Goal: Information Seeking & Learning: Learn about a topic

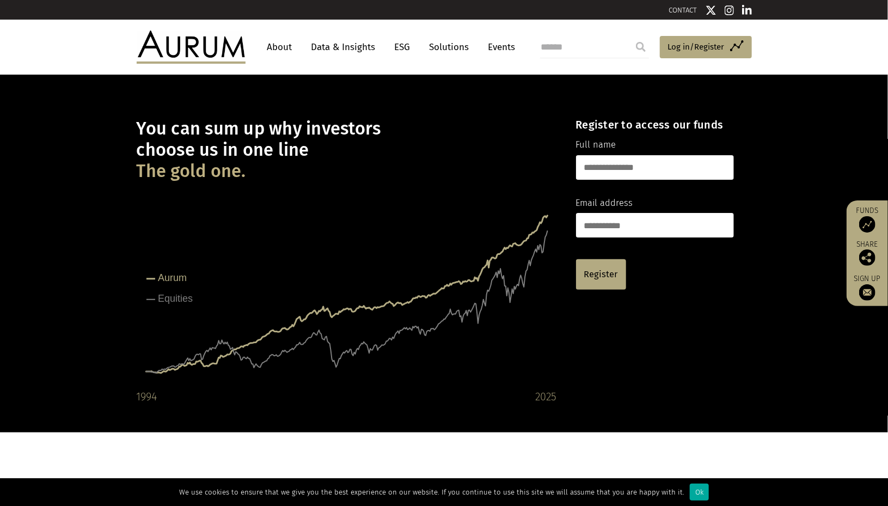
click at [358, 46] on link "Data & Insights" at bounding box center [343, 47] width 75 height 20
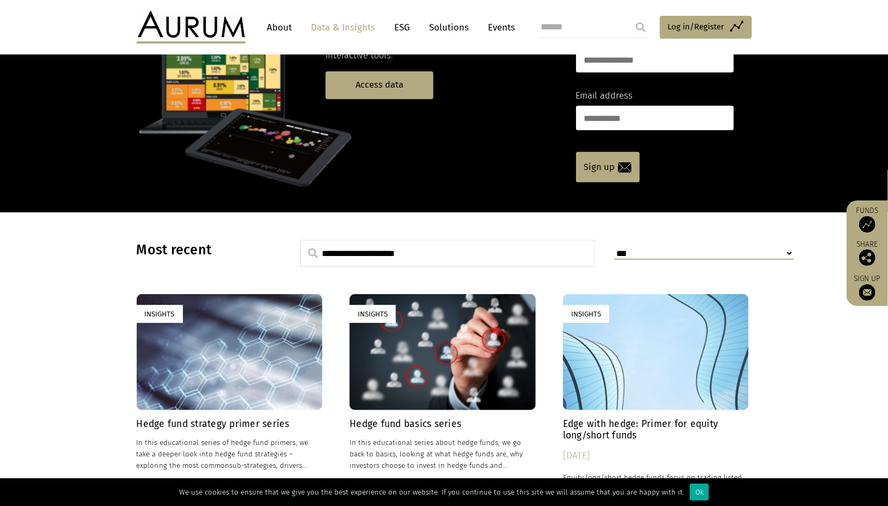
scroll to position [218, 0]
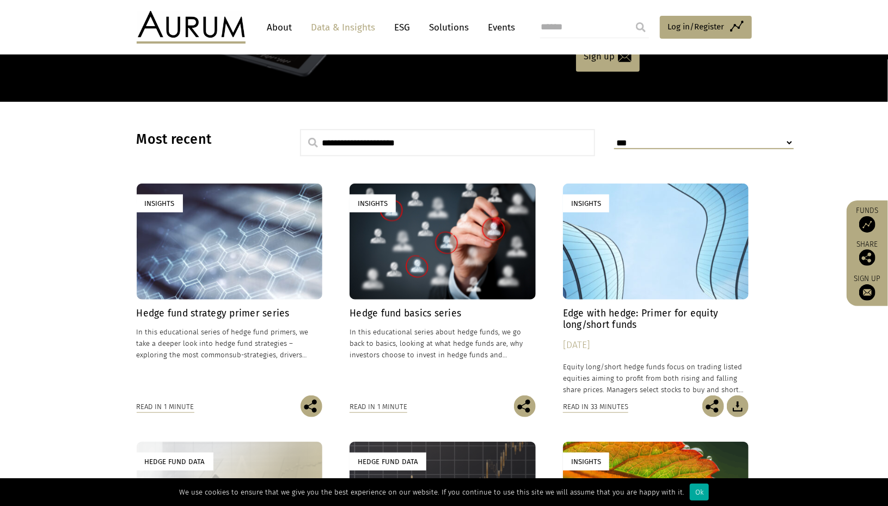
click at [618, 308] on h4 "Edge with hedge: Primer for equity long/short funds" at bounding box center [656, 319] width 186 height 23
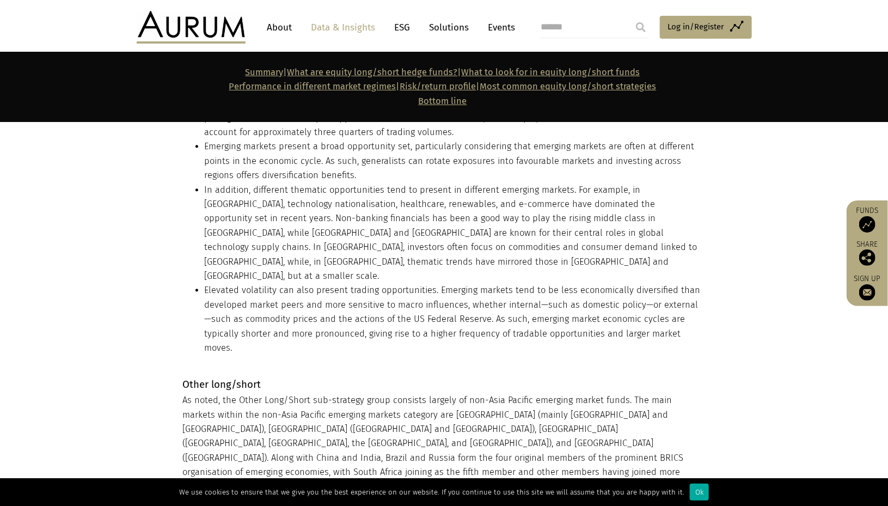
scroll to position [9640, 0]
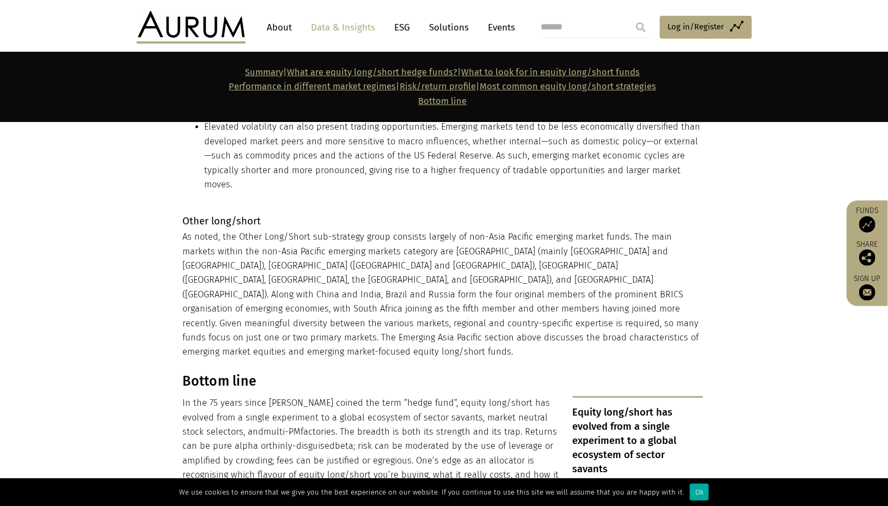
click at [578, 25] on input "search" at bounding box center [594, 27] width 109 height 22
type input "****"
click at [630, 16] on input "submit" at bounding box center [641, 27] width 22 height 22
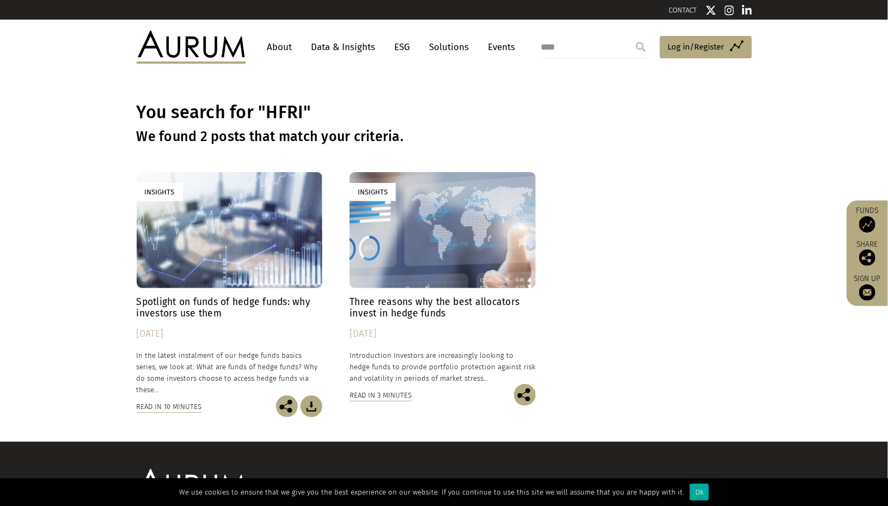
click at [210, 301] on h4 "Spotlight on funds of hedge funds: why investors use them" at bounding box center [230, 307] width 186 height 23
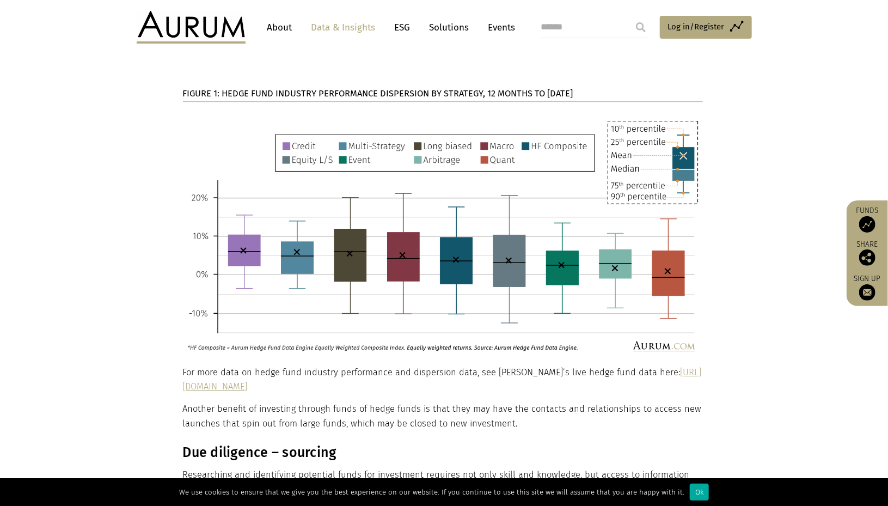
scroll to position [5401, 0]
